Goal: Task Accomplishment & Management: Complete application form

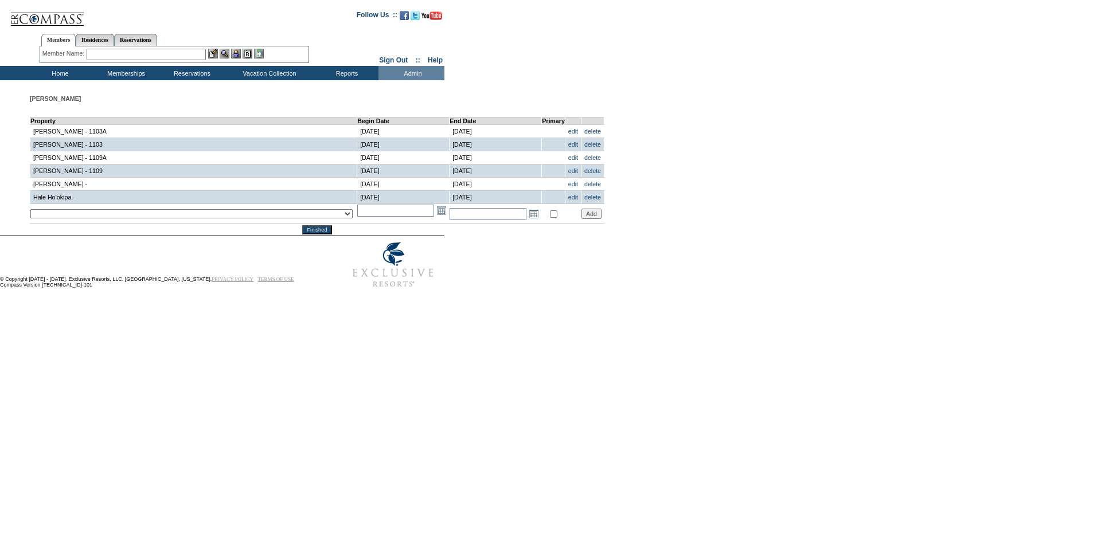
click at [169, 219] on select "__December 7, 2022 – [DATE] - __Holy Land 01 - __Holy Land 02 - __Holy Land 03 …" at bounding box center [191, 213] width 322 height 9
select select "369"
click at [30, 213] on select "__December 7, 2022 – [DATE] - __Holy Land 01 - __Holy Land 02 - __Holy Land 03 …" at bounding box center [191, 213] width 322 height 9
click at [357, 211] on input "text" at bounding box center [395, 211] width 77 height 12
type input "[DATE]"
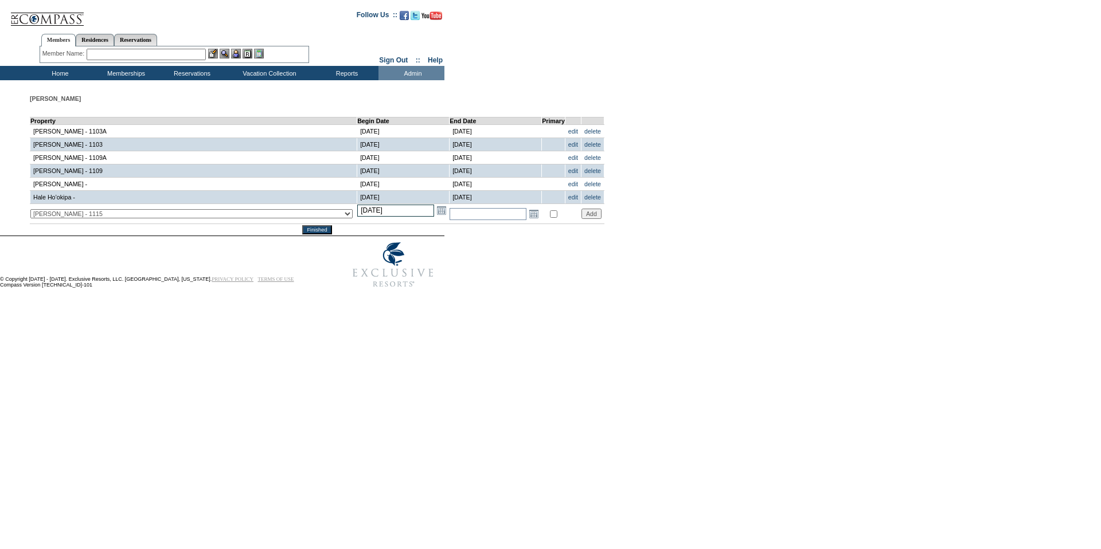
type input "[DATE]"
click at [450, 220] on input "text" at bounding box center [488, 214] width 77 height 12
type input "[DATE]"
click at [582, 219] on input "Add" at bounding box center [592, 214] width 20 height 10
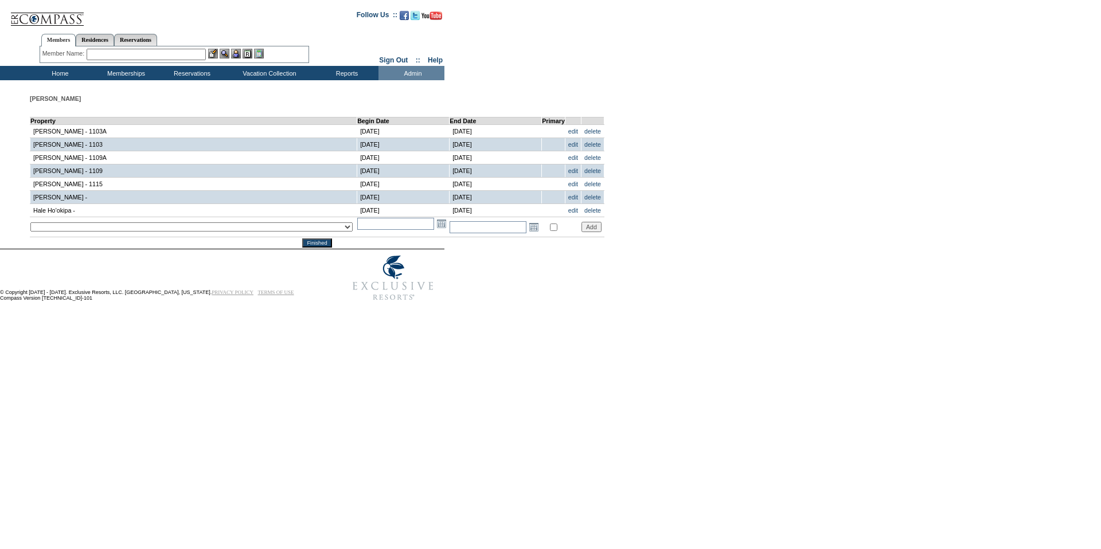
click at [169, 232] on select "__December 7, 2022 – [DATE] - __Holy Land 01 - __Holy Land 02 - __Holy Land 03 …" at bounding box center [191, 227] width 322 height 9
select select "368"
click at [30, 227] on select "__December 7, 2022 – [DATE] - __Holy Land 01 - __Holy Land 02 - __Holy Land 03 …" at bounding box center [191, 227] width 322 height 9
click at [357, 222] on input "text" at bounding box center [395, 224] width 77 height 12
type input "[DATE]"
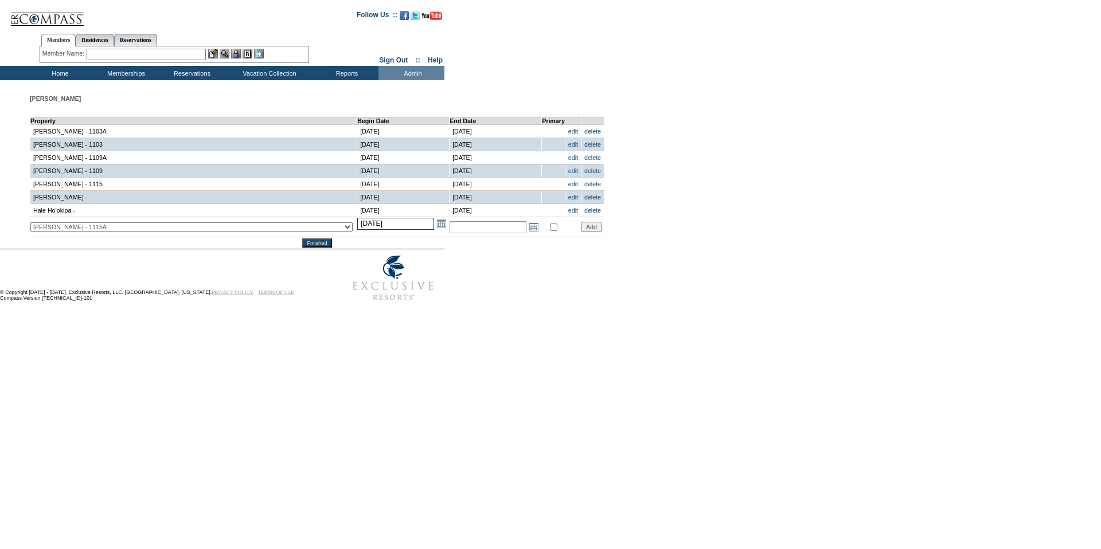
type input "[DATE]"
click at [450, 233] on input "text" at bounding box center [488, 227] width 77 height 12
type input "[DATE]"
click at [582, 229] on input "Add" at bounding box center [592, 227] width 20 height 10
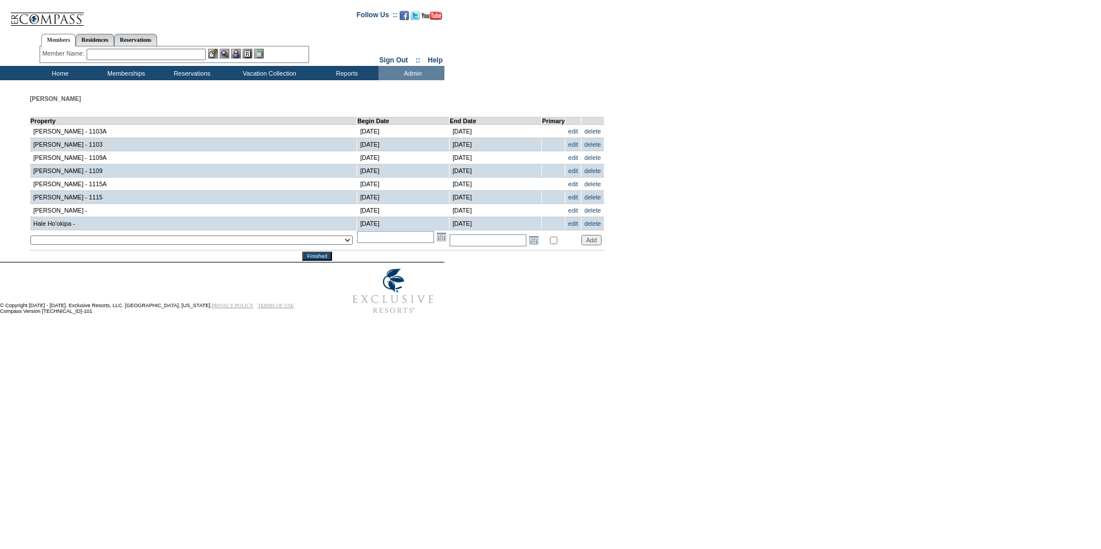
click at [112, 245] on select "__December 7, 2022 – [DATE] - __Holy Land 01 - __Holy Land 02 - __Holy Land 03 …" at bounding box center [191, 240] width 322 height 9
select select "371"
click at [30, 241] on select "__December 7, 2022 – [DATE] - __Holy Land 01 - __Holy Land 02 - __Holy Land 03 …" at bounding box center [191, 240] width 322 height 9
click at [357, 243] on input "text" at bounding box center [395, 237] width 77 height 12
type input "[DATE]"
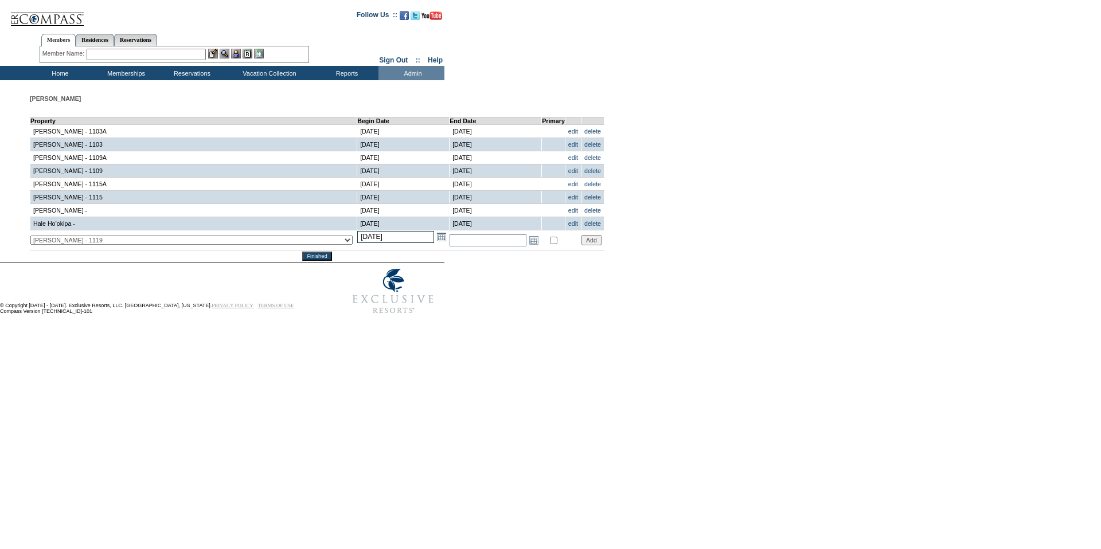
type input "[DATE]"
click at [450, 251] on td "Open the calendar popup. << < [DATE] > >> S M T W T F S 36 31 1 2 3 4 5 6 37 7 …" at bounding box center [496, 241] width 92 height 20
click at [450, 243] on input "text" at bounding box center [488, 241] width 77 height 12
type input "[DATE]"
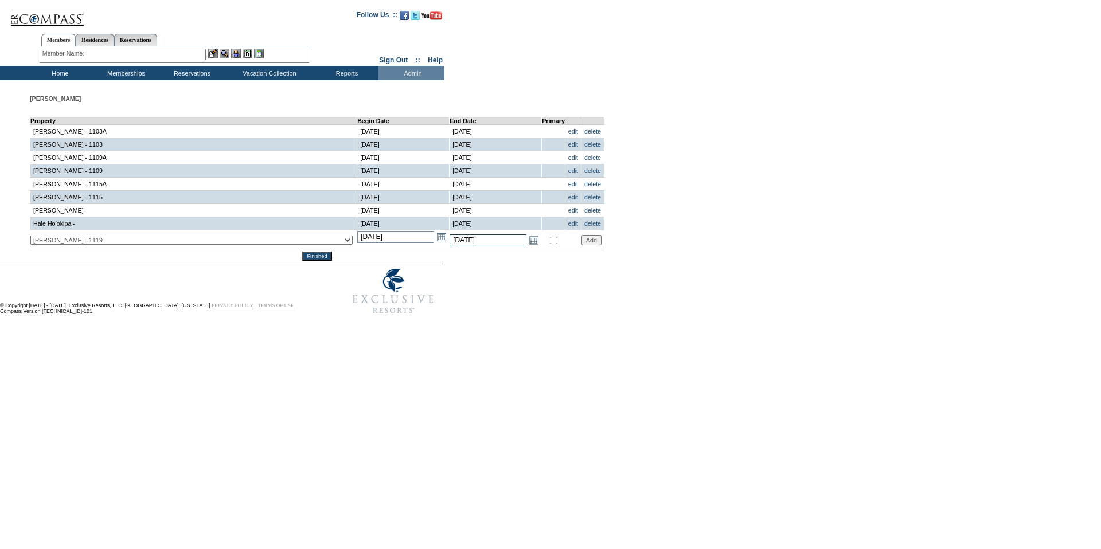
click at [582, 244] on input "Add" at bounding box center [592, 240] width 20 height 10
